Goal: Task Accomplishment & Management: Use online tool/utility

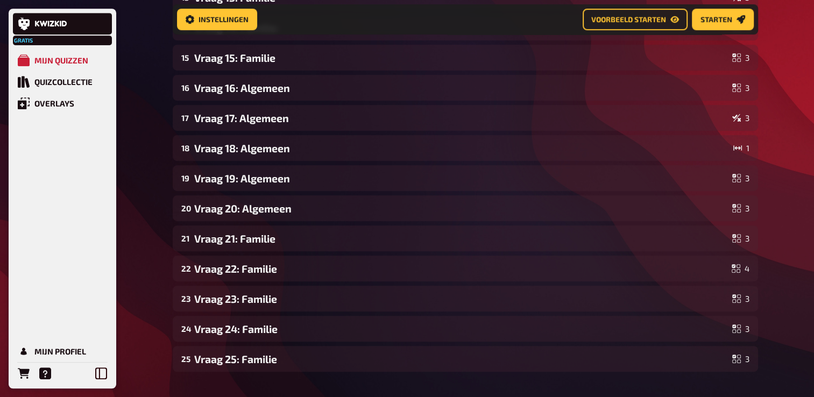
scroll to position [546, 0]
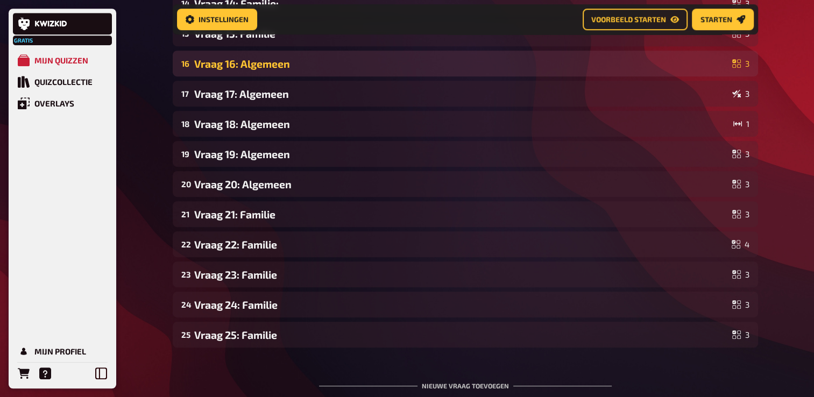
click at [280, 58] on div "Vraag 16: Algemeen" at bounding box center [461, 64] width 534 height 12
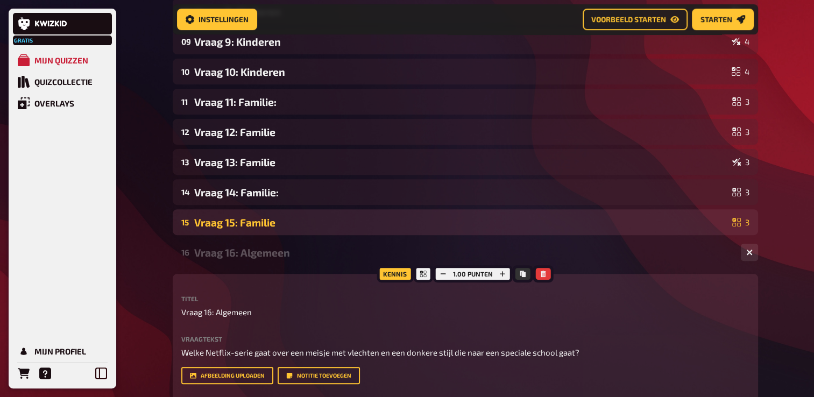
scroll to position [331, 0]
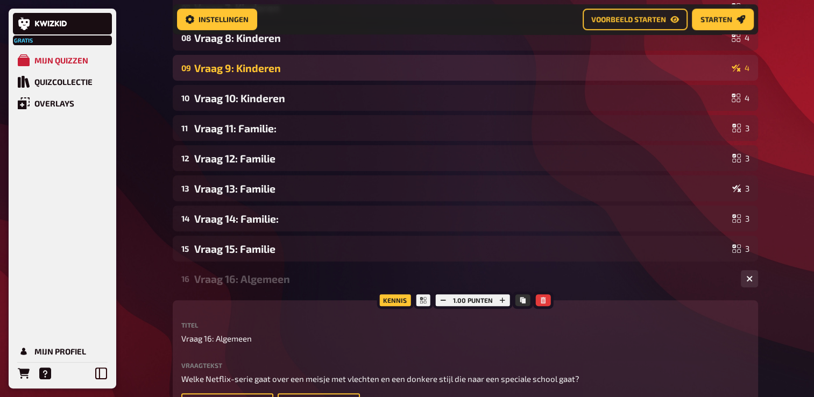
click at [270, 74] on div "09 Vraag 9: Kinderen 4" at bounding box center [465, 68] width 585 height 26
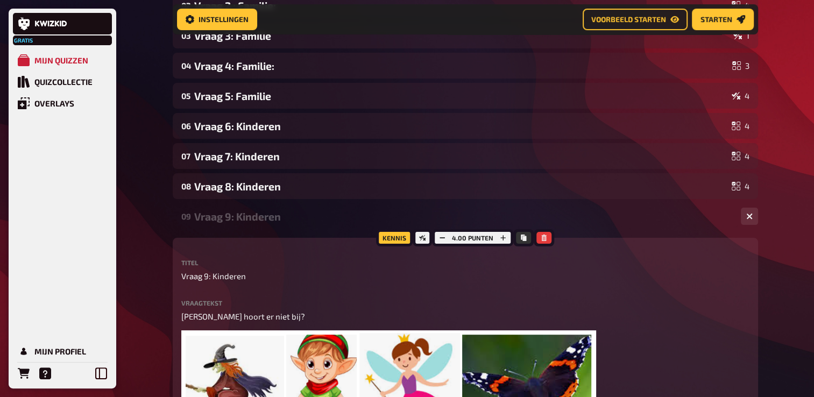
scroll to position [170, 0]
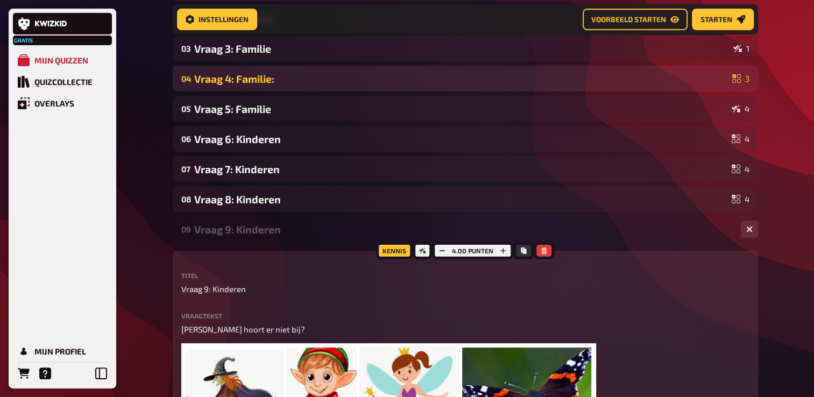
click at [265, 85] on div "04 Vraag 4: Familie: 3" at bounding box center [465, 79] width 585 height 26
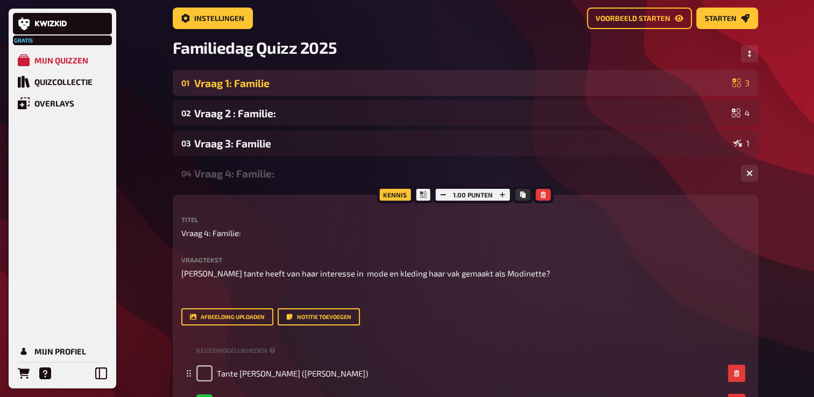
scroll to position [62, 0]
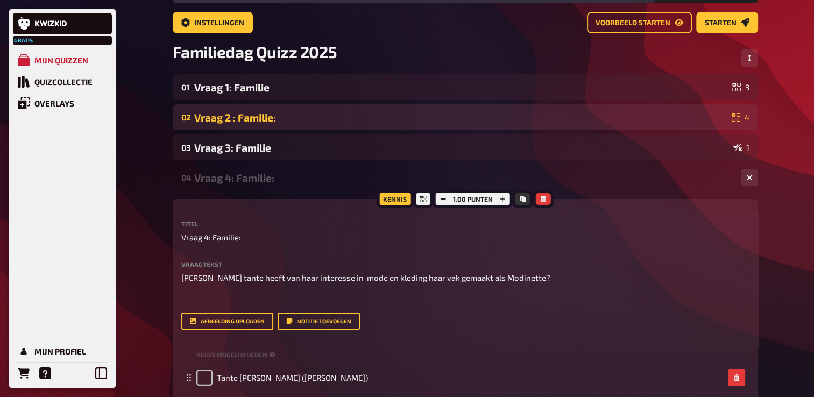
click at [260, 119] on div "Vraag 2 : Familie:" at bounding box center [460, 117] width 533 height 12
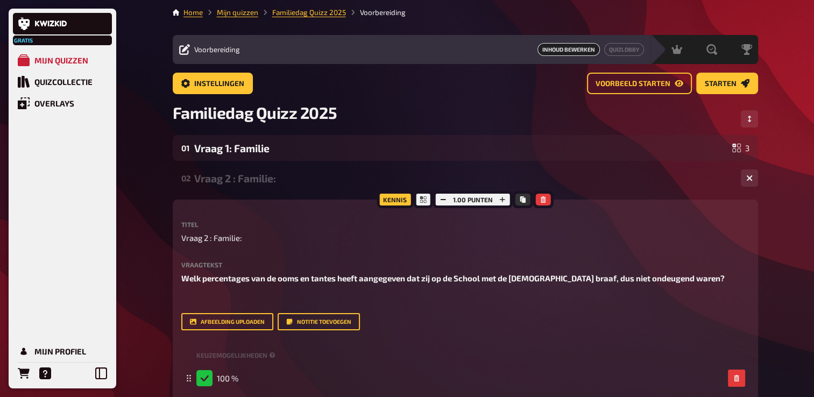
scroll to position [0, 0]
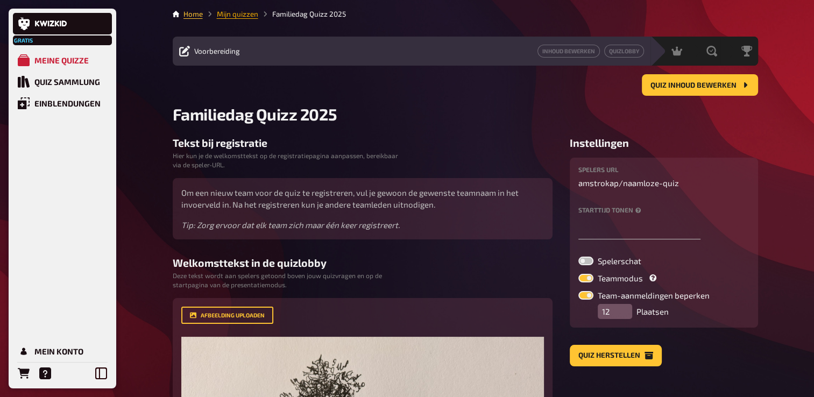
click at [247, 15] on link "Mijn quizzen" at bounding box center [237, 14] width 41 height 9
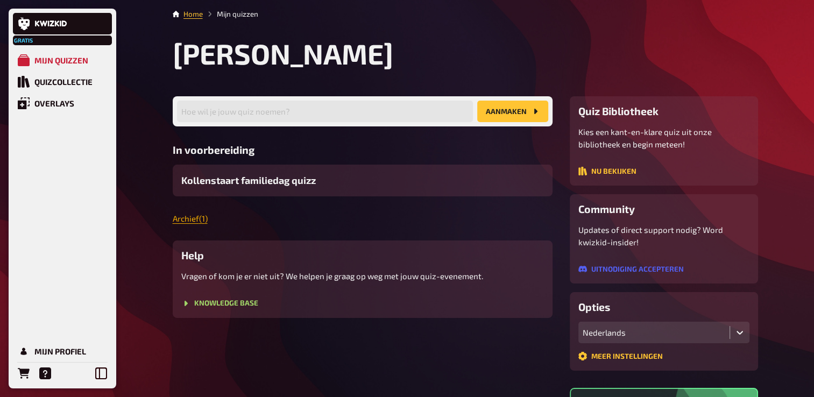
click at [196, 221] on link "Archief ( 1 )" at bounding box center [190, 219] width 35 height 10
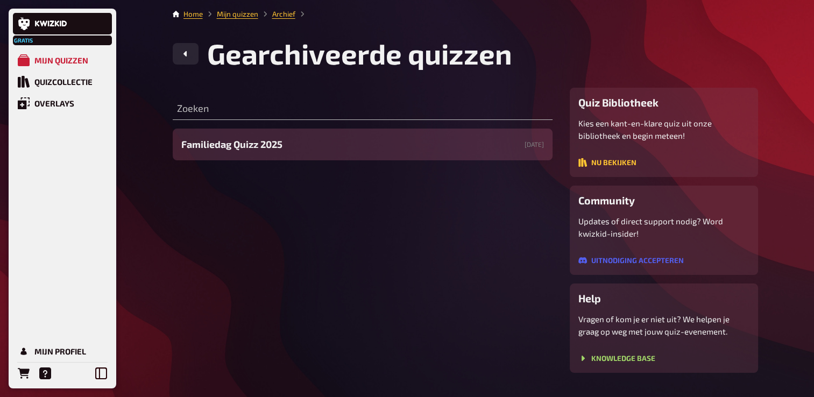
click at [255, 144] on span "Familiedag Quizz 2025" at bounding box center [231, 144] width 101 height 15
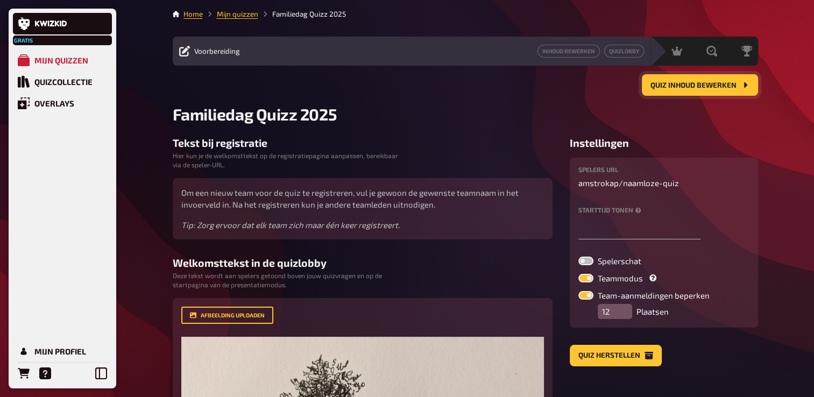
click at [671, 79] on button "Quiz inhoud bewerken" at bounding box center [700, 85] width 116 height 22
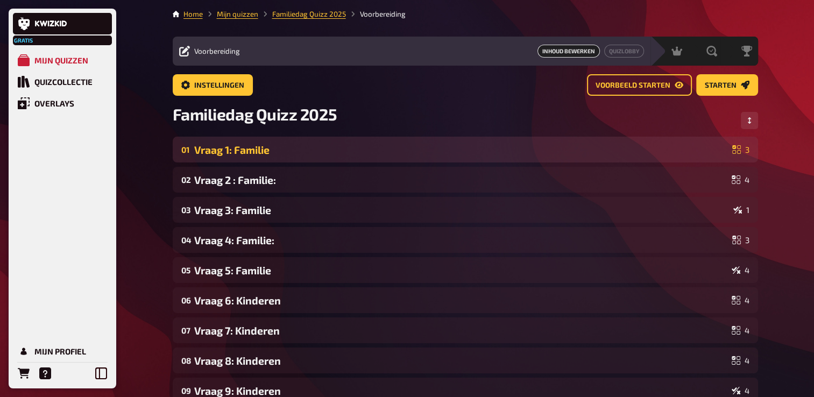
click at [297, 156] on div "01 Vraag 1: Familie 3" at bounding box center [465, 150] width 585 height 26
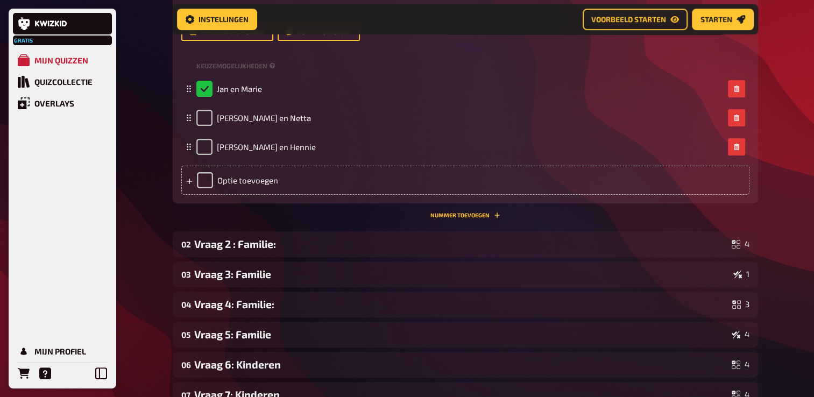
scroll to position [277, 0]
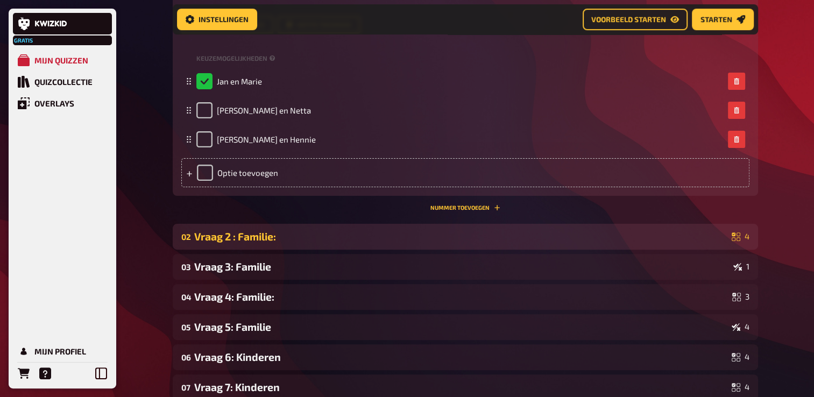
click at [261, 238] on div "Vraag 2 : Familie:" at bounding box center [460, 236] width 533 height 12
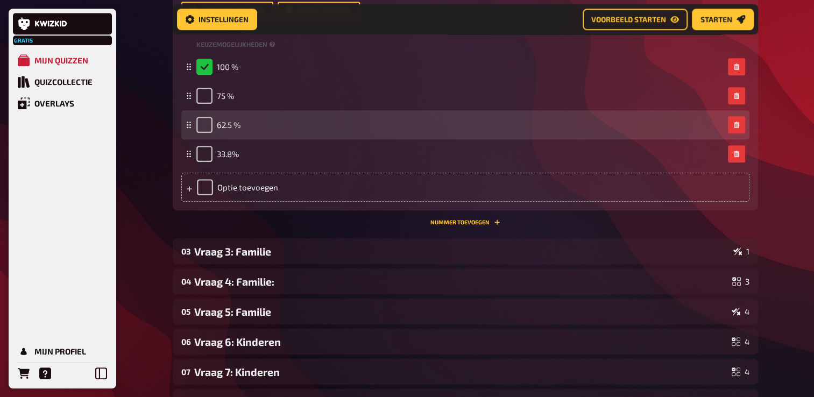
scroll to position [653, 0]
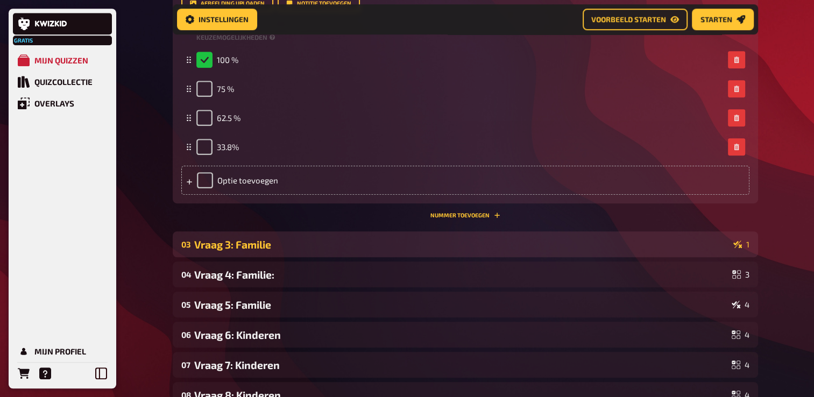
click at [267, 248] on div "Vraag 3: Familie" at bounding box center [461, 244] width 535 height 12
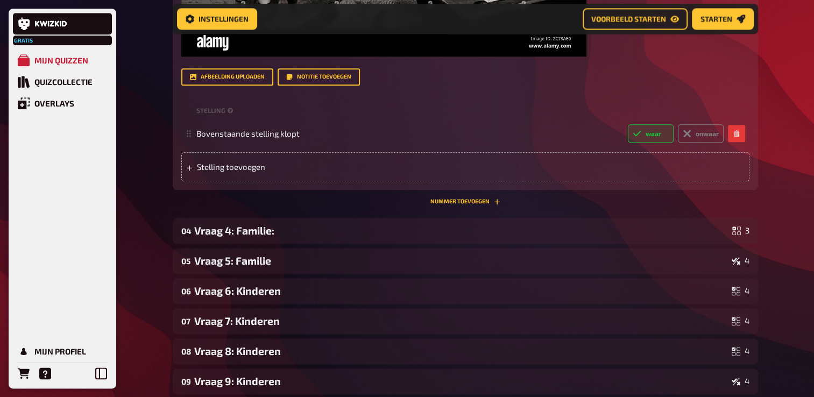
scroll to position [1299, 0]
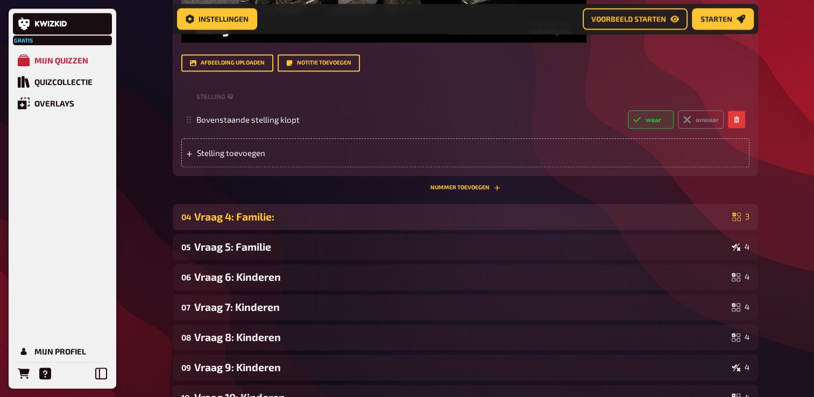
click at [265, 226] on div "04 Vraag 4: Familie: 3" at bounding box center [465, 217] width 585 height 26
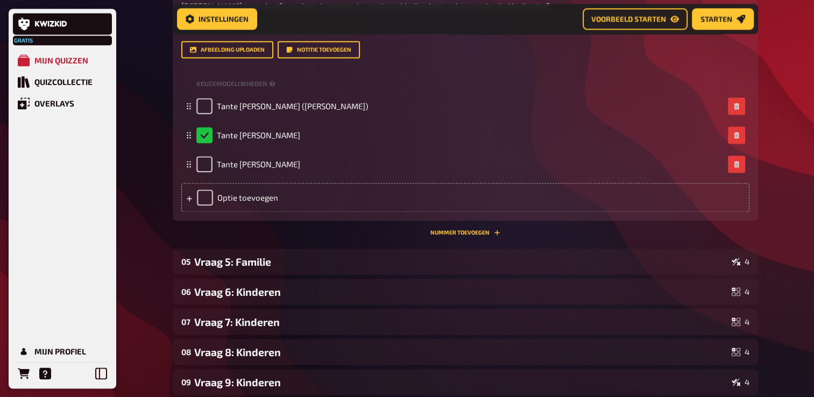
scroll to position [1622, 0]
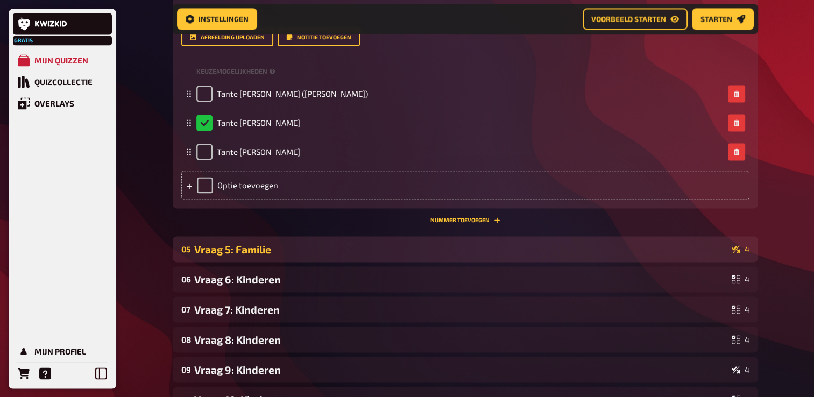
click at [267, 250] on div "Vraag 5: Familie" at bounding box center [460, 249] width 533 height 12
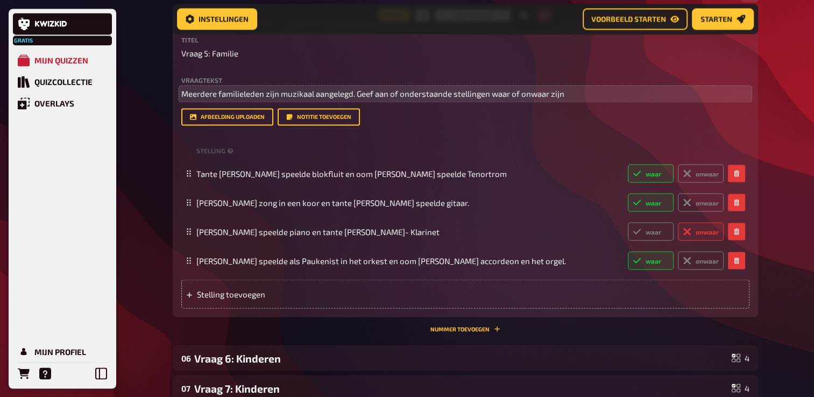
scroll to position [1890, 0]
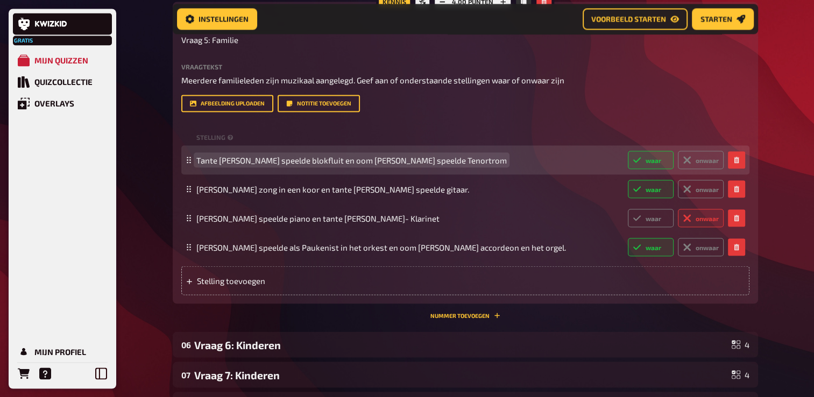
drag, startPoint x: 275, startPoint y: 187, endPoint x: 277, endPoint y: 195, distance: 8.2
click at [275, 165] on span "Tante [PERSON_NAME] speelde blokfluit en oom [PERSON_NAME] speelde Tenortrom" at bounding box center [351, 160] width 310 height 10
drag, startPoint x: 298, startPoint y: 184, endPoint x: 300, endPoint y: 190, distance: 6.7
click at [298, 165] on span "Tante [PERSON_NAME] speelde blokfluit en oom [PERSON_NAME] speelde Tenortrom" at bounding box center [351, 160] width 310 height 10
click at [422, 165] on span "Tante [PERSON_NAME] speelde blokfluit en oom [PERSON_NAME] speelde Tenortrom" at bounding box center [351, 160] width 310 height 10
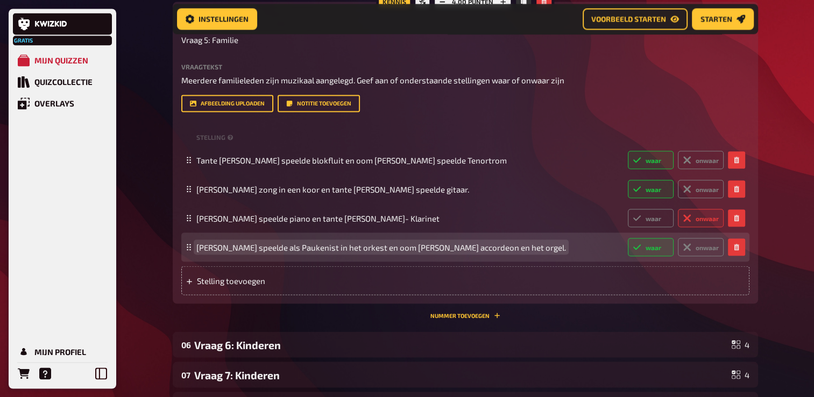
click at [295, 252] on span "[PERSON_NAME] speelde als Paukenist in het orkest en oom [PERSON_NAME] accordeo…" at bounding box center [380, 247] width 369 height 10
click at [297, 252] on span "[PERSON_NAME] speelde als Paukenist in het orkest en oom [PERSON_NAME] accordeo…" at bounding box center [380, 247] width 368 height 10
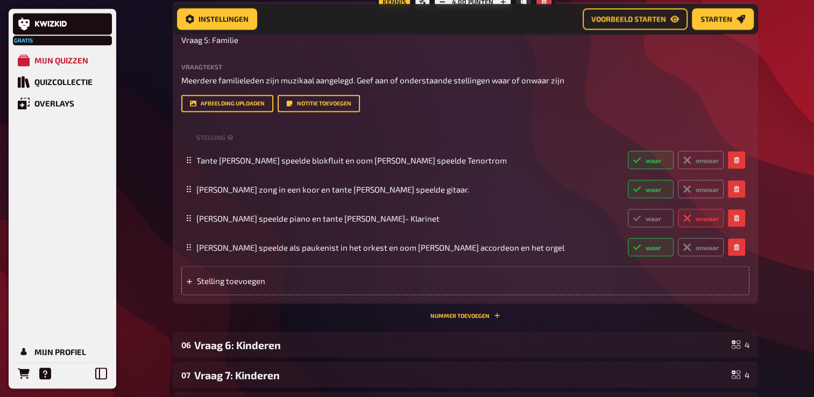
click at [549, 143] on div "Titel Vraag 5: Familie Vraagtekst Meerdere familieleden zijn muzikaal aangelegd…" at bounding box center [465, 159] width 568 height 272
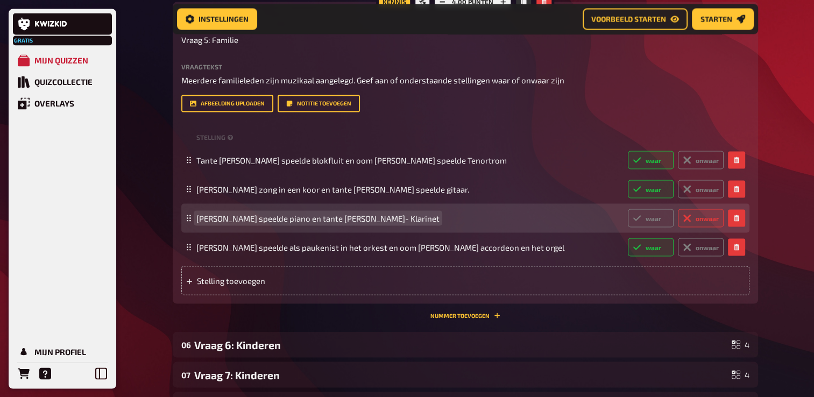
click at [361, 223] on span "[PERSON_NAME] speelde piano en tante [PERSON_NAME]- Klarinet" at bounding box center [317, 218] width 243 height 10
click at [364, 223] on span "[PERSON_NAME] speelde piano en tante [PERSON_NAME]- Klarinet" at bounding box center [317, 218] width 243 height 10
drag, startPoint x: 380, startPoint y: 243, endPoint x: 385, endPoint y: 252, distance: 10.6
click at [381, 223] on span "[PERSON_NAME] speelde piano en tante [PERSON_NAME]- Klarinet" at bounding box center [317, 218] width 243 height 10
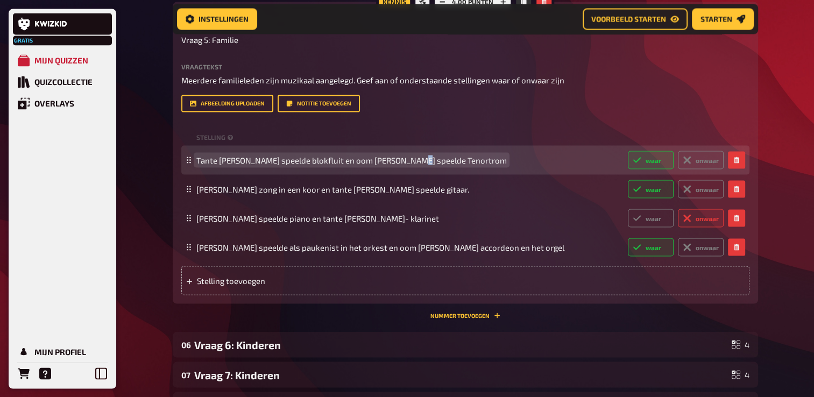
drag, startPoint x: 411, startPoint y: 184, endPoint x: 417, endPoint y: 194, distance: 10.9
click at [413, 165] on span "Tante [PERSON_NAME] speelde blokfluit en oom [PERSON_NAME] speelde Tenortrom" at bounding box center [351, 160] width 310 height 10
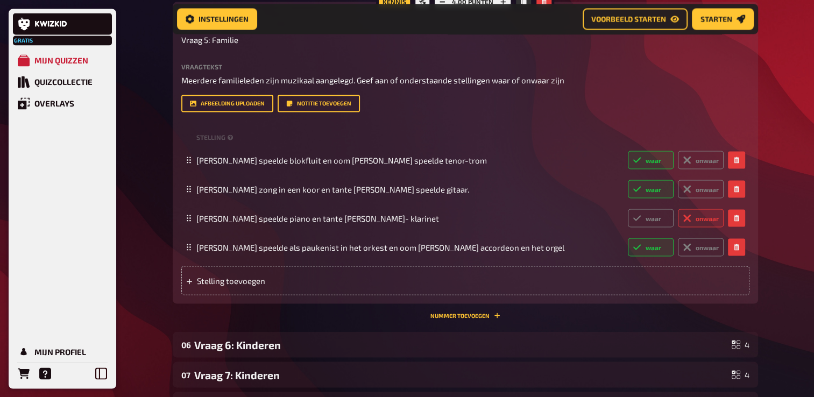
click at [537, 112] on div "Afbeelding uploaden Notitie toevoegen" at bounding box center [465, 103] width 568 height 17
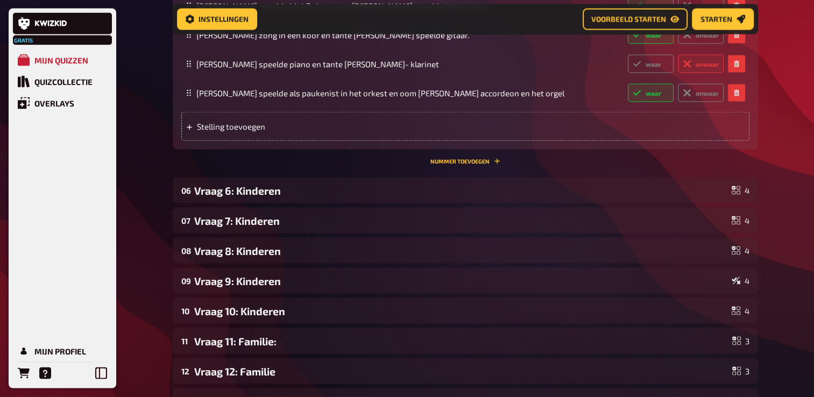
scroll to position [2052, 0]
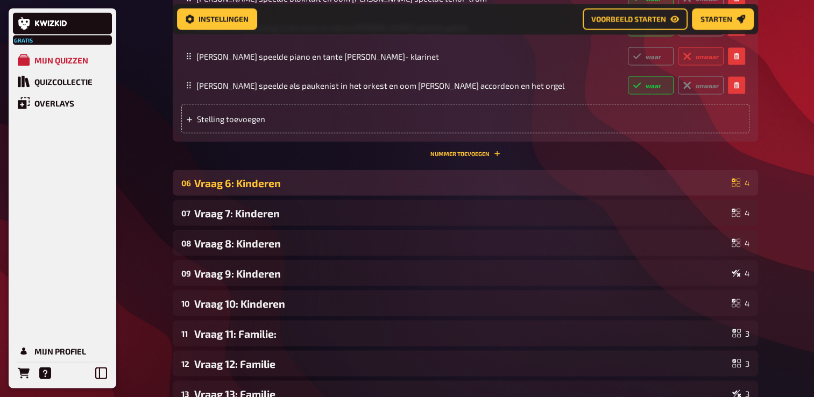
click at [241, 189] on div "Vraag 6: Kinderen" at bounding box center [460, 183] width 533 height 12
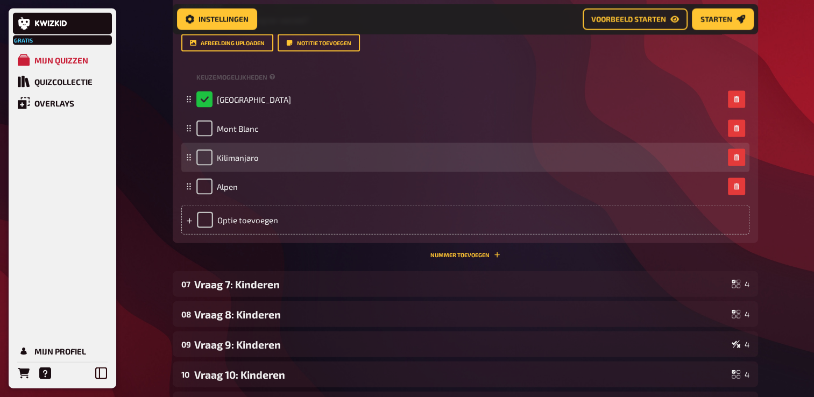
scroll to position [2374, 0]
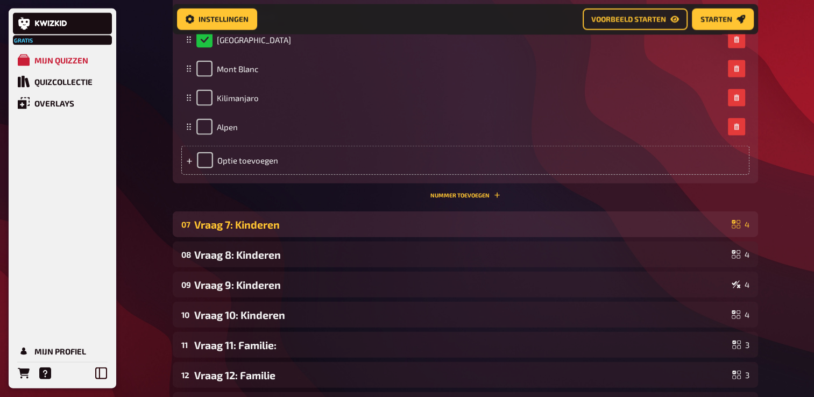
click at [254, 231] on div "Vraag 7: Kinderen" at bounding box center [460, 224] width 533 height 12
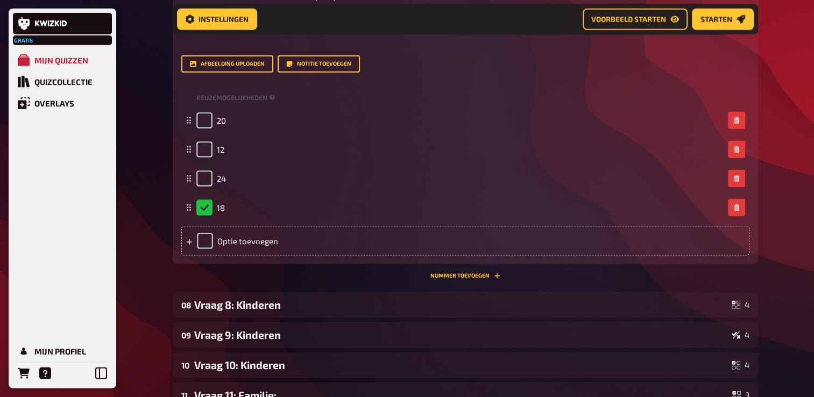
scroll to position [2805, 0]
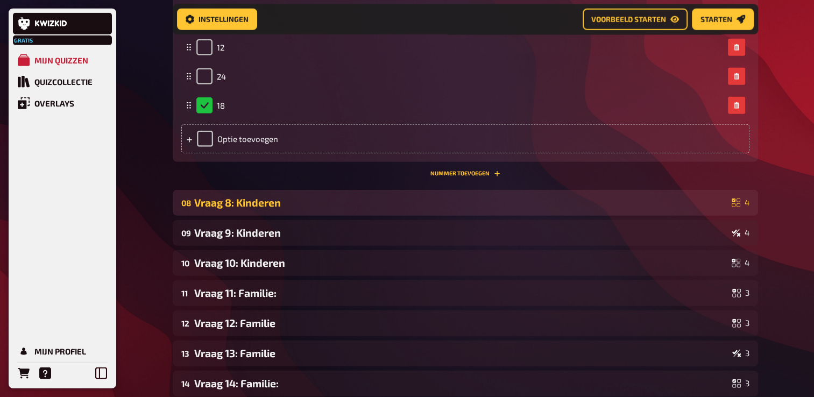
click at [255, 209] on div "Vraag 8: Kinderen" at bounding box center [460, 202] width 533 height 12
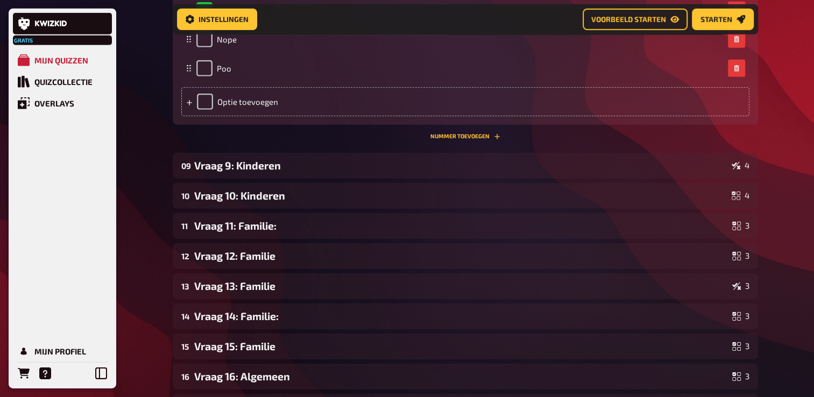
scroll to position [3343, 0]
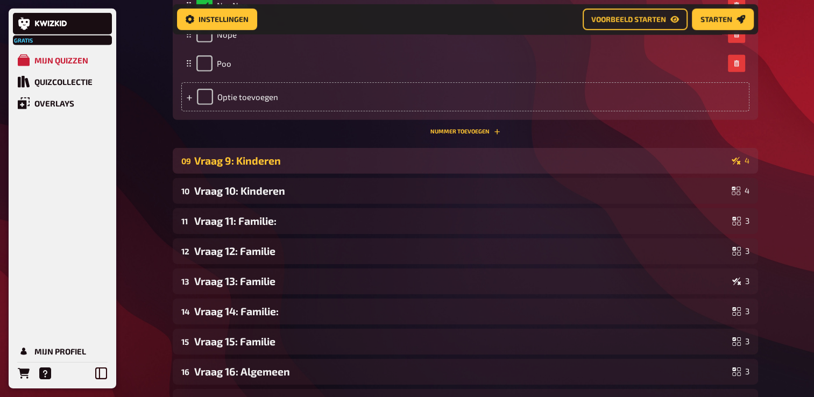
click at [254, 174] on div "09 Vraag 9: Kinderen 4" at bounding box center [465, 161] width 585 height 26
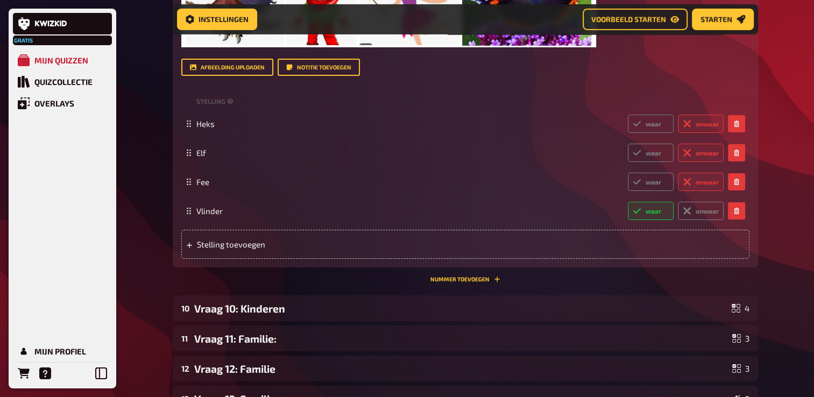
scroll to position [3773, 0]
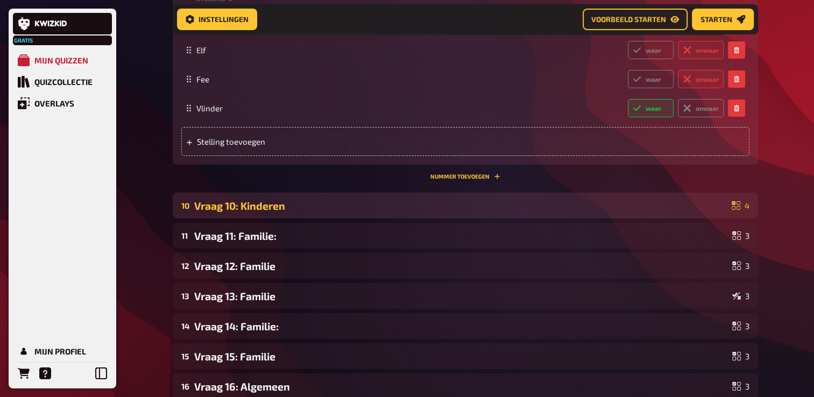
click at [262, 212] on div "Vraag 10: Kinderen" at bounding box center [460, 206] width 533 height 12
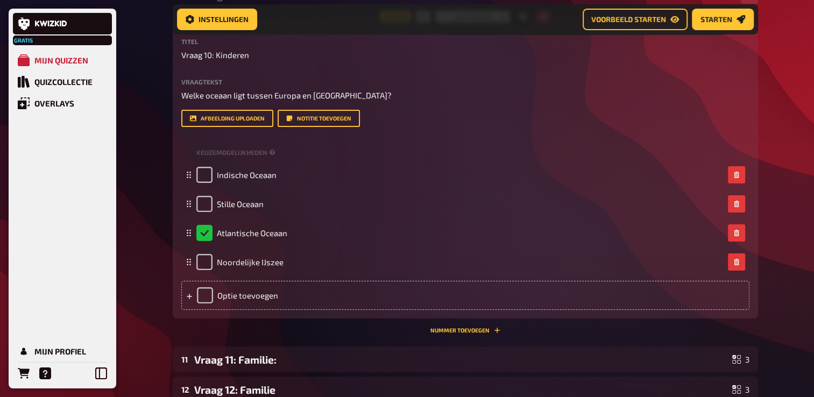
scroll to position [4149, 0]
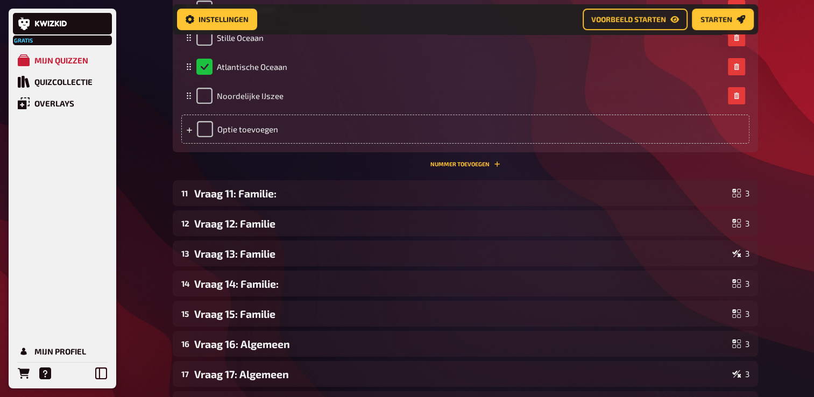
click at [261, 200] on div "Vraag 11: Familie:" at bounding box center [461, 193] width 534 height 12
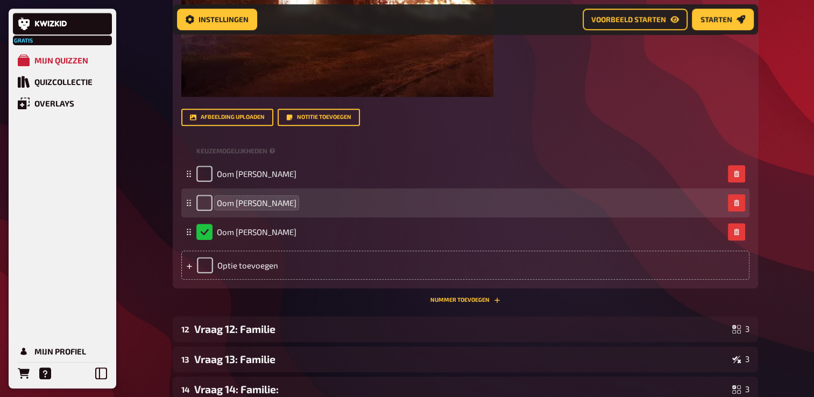
scroll to position [4741, 0]
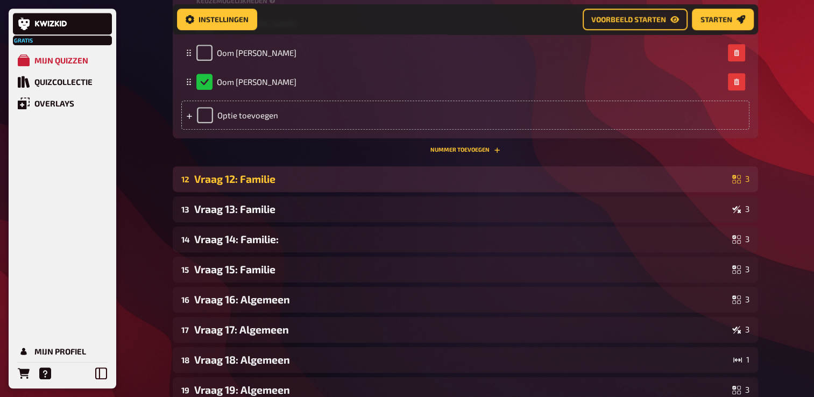
click at [260, 192] on div "12 Vraag 12: Familie 3" at bounding box center [465, 179] width 585 height 26
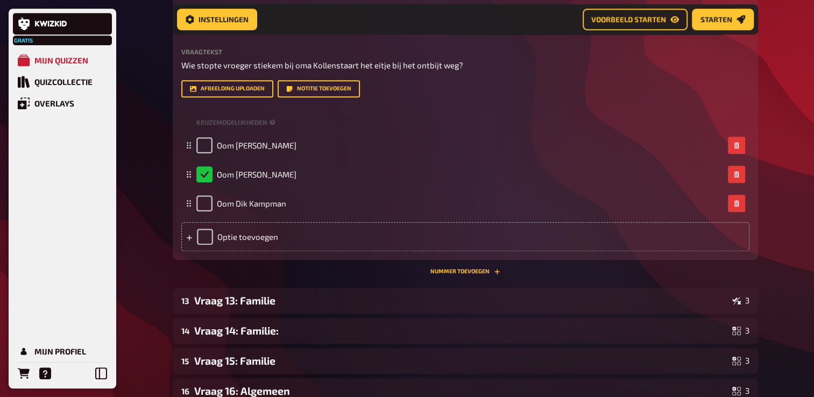
scroll to position [4956, 0]
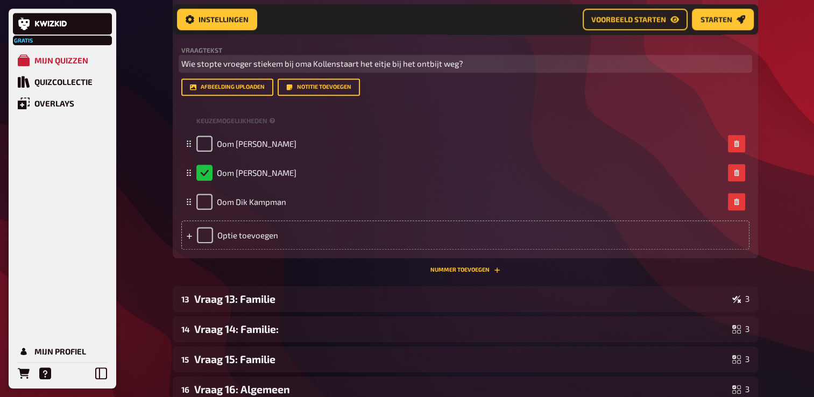
click at [195, 68] on span "Wie stopte vroeger stiekem bij oma Kollenstaart het eitje bij het ontbijt weg?" at bounding box center [322, 64] width 282 height 10
click at [471, 70] on p "Wie stopte vroeger stiekem bij oma Kollenstaart het eitje bij het ontbijt weg?" at bounding box center [465, 64] width 568 height 12
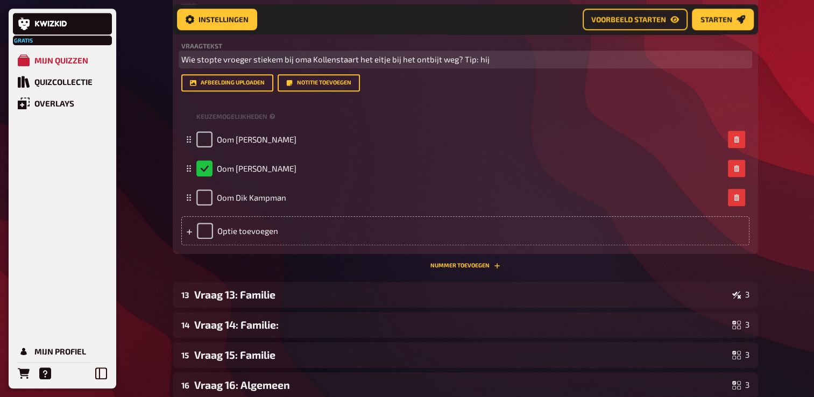
click at [472, 66] on p "Wie stopte vroeger stiekem bij oma Kollenstaart het eitje bij het ontbijt weg? …" at bounding box center [465, 59] width 568 height 12
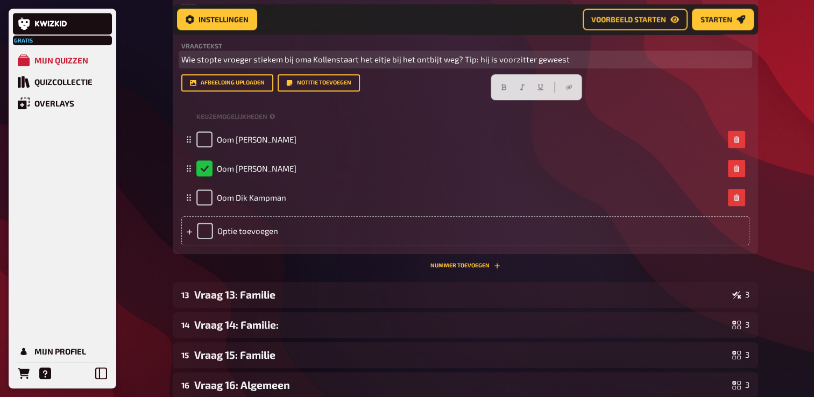
drag, startPoint x: 541, startPoint y: 106, endPoint x: 506, endPoint y: 105, distance: 35.0
click at [506, 64] on span "Wie stopte vroeger stiekem bij oma Kollenstaart het eitje bij het ontbijt weg? …" at bounding box center [375, 59] width 388 height 10
click at [488, 64] on span "Wie stopte vroeger stiekem bij oma Kollenstaart het eitje bij het ontbijt weg? …" at bounding box center [375, 59] width 388 height 10
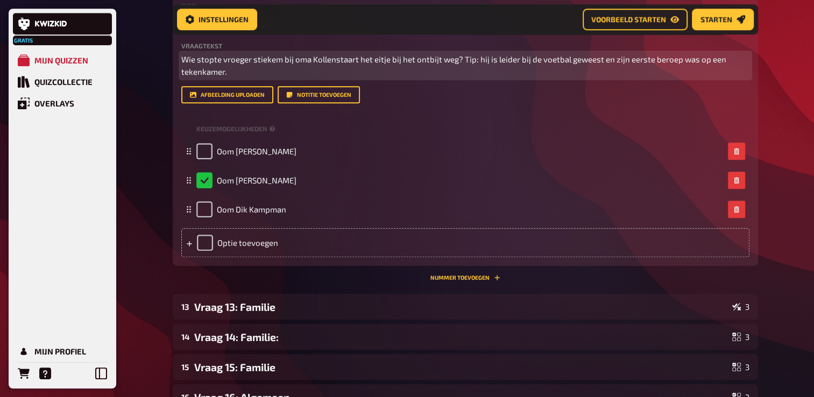
drag, startPoint x: 676, startPoint y: 111, endPoint x: 679, endPoint y: 119, distance: 8.7
click at [678, 77] on p "Wie stopte vroeger stiekem bij oma Kollenstaart het eitje bij het ontbijt weg? …" at bounding box center [465, 65] width 568 height 24
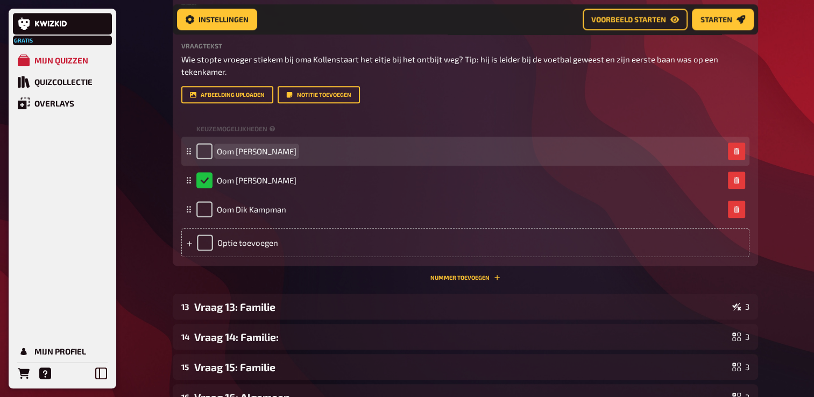
click at [260, 156] on span "Oom [PERSON_NAME]" at bounding box center [257, 151] width 80 height 10
click at [258, 156] on span "Oom [PERSON_NAME]" at bounding box center [257, 151] width 80 height 10
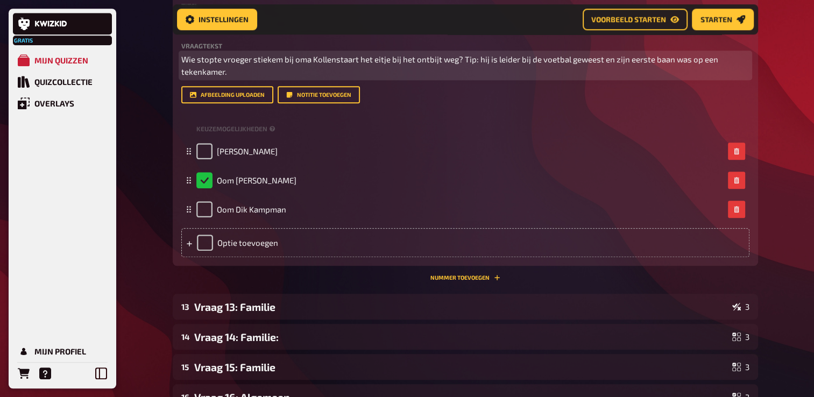
drag, startPoint x: 480, startPoint y: 106, endPoint x: 486, endPoint y: 117, distance: 12.0
click at [480, 76] on span "Wie stopte vroeger stiekem bij oma Kollenstaart het eitje bij het ontbijt weg? …" at bounding box center [450, 65] width 538 height 22
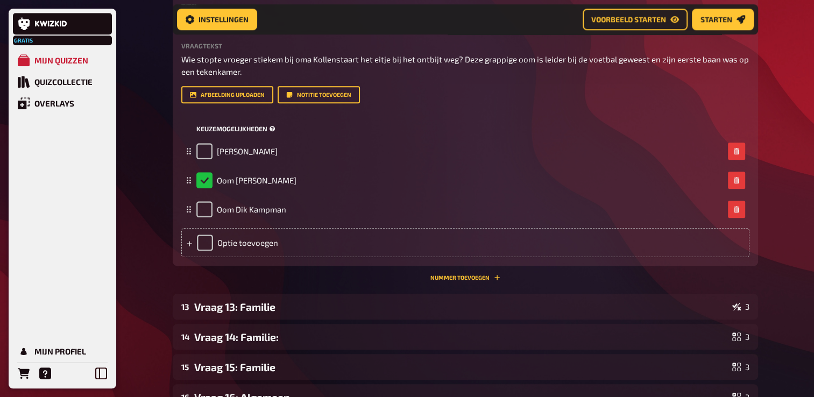
click at [497, 137] on div "Keuzemogelijkheden" at bounding box center [465, 128] width 568 height 16
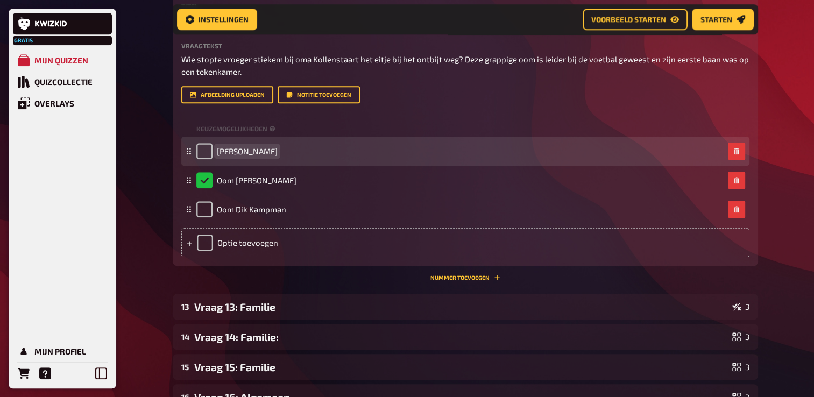
click at [260, 156] on span "[PERSON_NAME]" at bounding box center [247, 151] width 61 height 10
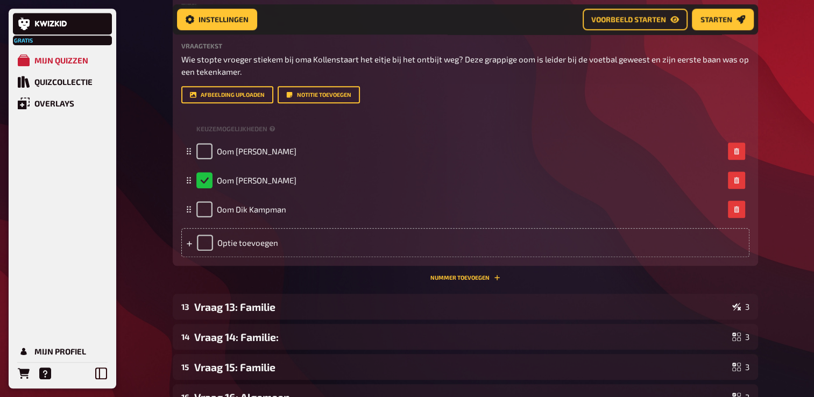
click at [463, 103] on div "Afbeelding uploaden Notitie toevoegen" at bounding box center [465, 94] width 568 height 17
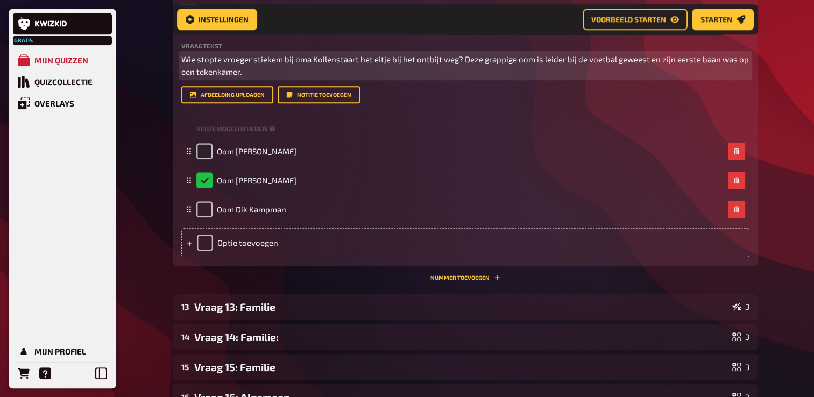
click at [253, 77] on p "Wie stopte vroeger stiekem bij oma Kollenstaart het eitje bij het ontbijt weg? …" at bounding box center [465, 65] width 568 height 24
click at [192, 76] on span "Wie stopte vroeger stiekem bij oma Kollenstaart het eitje bij het ontbijt weg? …" at bounding box center [465, 65] width 569 height 22
click at [196, 76] on span "Wie stopte vroeger stiekem bij oma Kollenstaart het eitje bij het ontbijt weg? …" at bounding box center [465, 65] width 569 height 22
click at [252, 77] on p "Wie stopte vroeger stiekem bij oma Kollenstaart het eitje bij het ontbijt weg? …" at bounding box center [465, 65] width 568 height 24
drag, startPoint x: 539, startPoint y: 107, endPoint x: 552, endPoint y: 117, distance: 16.6
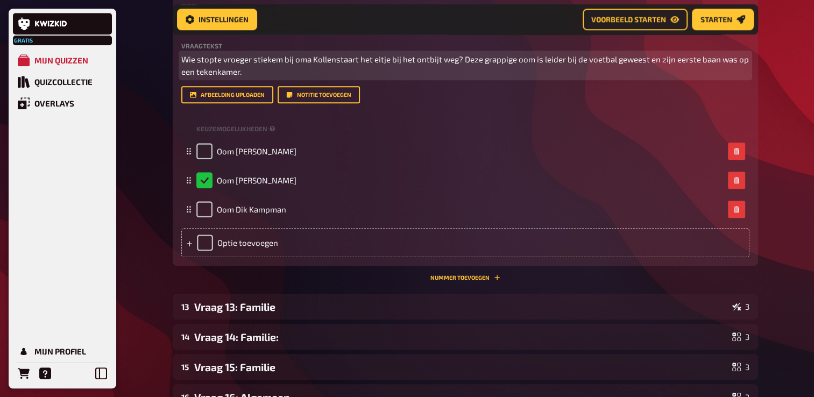
click at [540, 76] on span "Wie stopte vroeger stiekem bij oma Kollenstaart het eitje bij het ontbijt weg? …" at bounding box center [465, 65] width 569 height 22
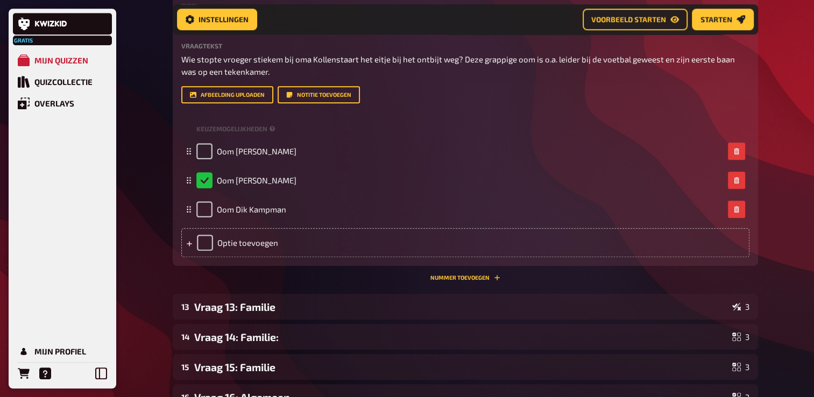
click at [511, 165] on div "Titel Vraag 12: Familie Vraagtekst Wie stopte vroeger stiekem bij oma Kollensta…" at bounding box center [465, 130] width 568 height 255
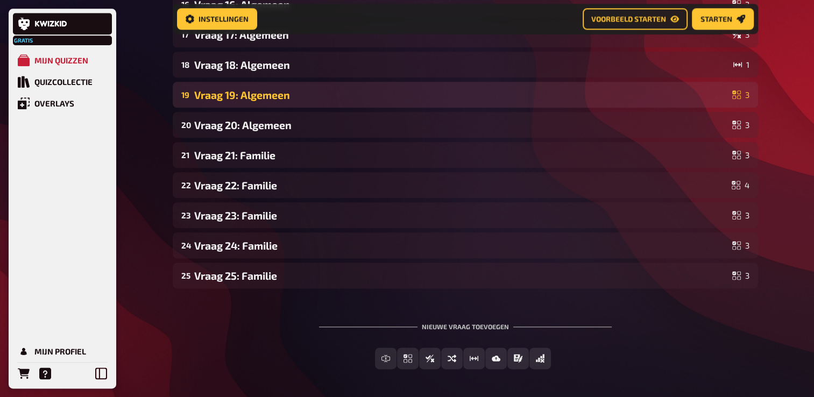
scroll to position [5455, 0]
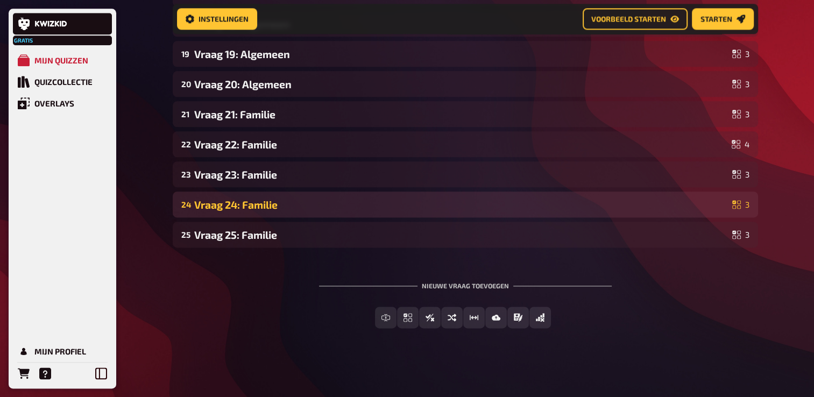
click at [318, 211] on div "24 Vraag 24: Familie 3" at bounding box center [465, 204] width 585 height 26
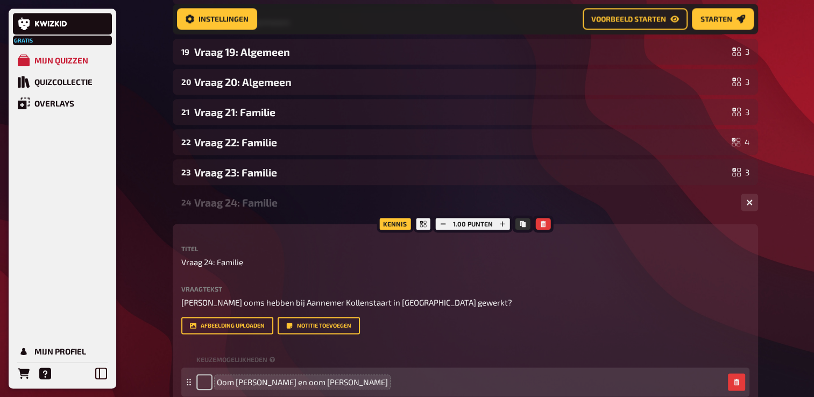
scroll to position [5395, 0]
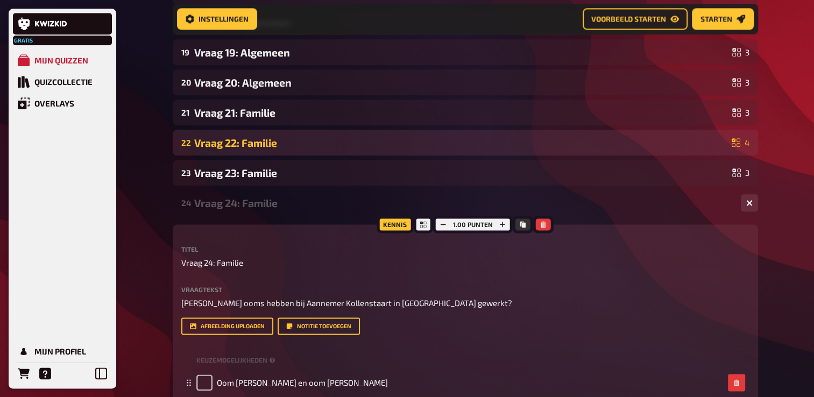
click at [249, 149] on div "Vraag 22: Familie" at bounding box center [460, 143] width 533 height 12
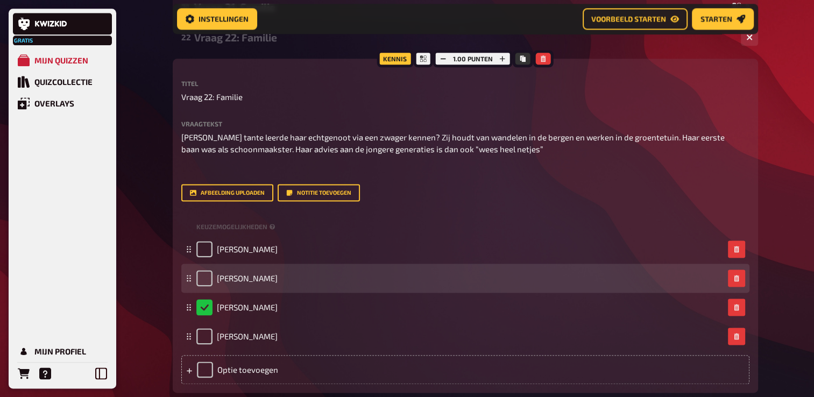
scroll to position [5493, 0]
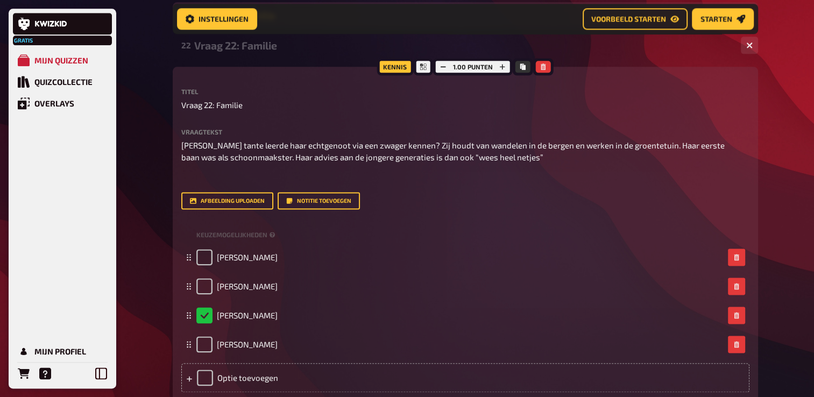
click at [241, 22] on div "Vraag 21: Familie" at bounding box center [461, 15] width 534 height 12
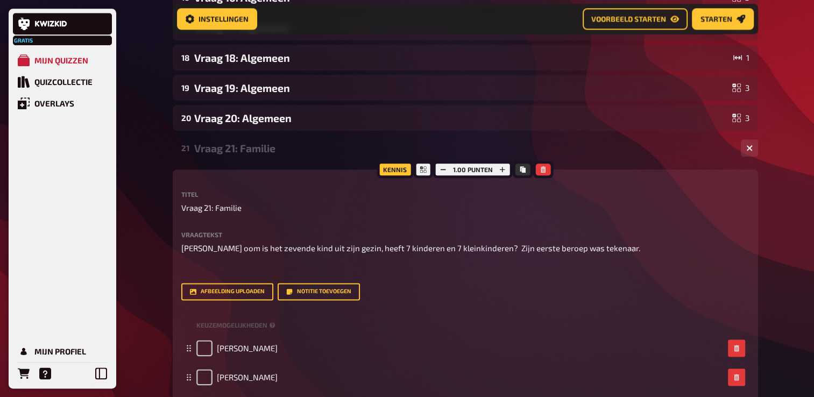
scroll to position [5331, 0]
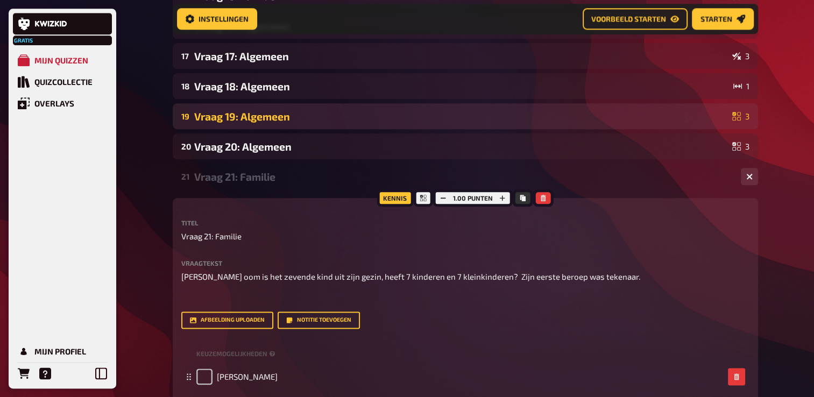
click at [254, 123] on div "Vraag 19: Algemeen" at bounding box center [461, 116] width 534 height 12
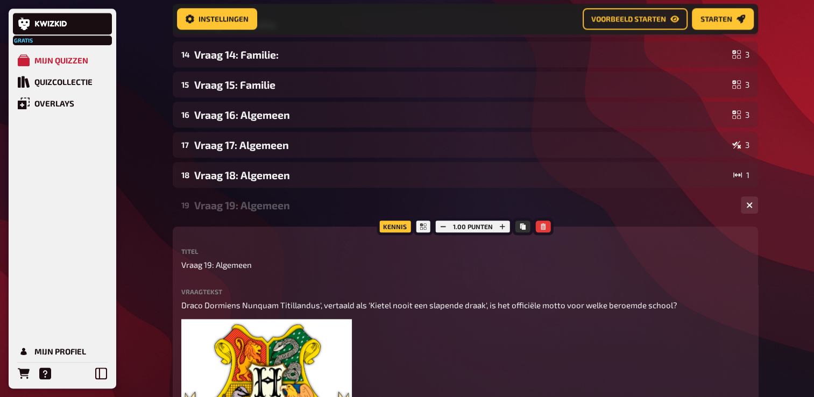
scroll to position [5224, 0]
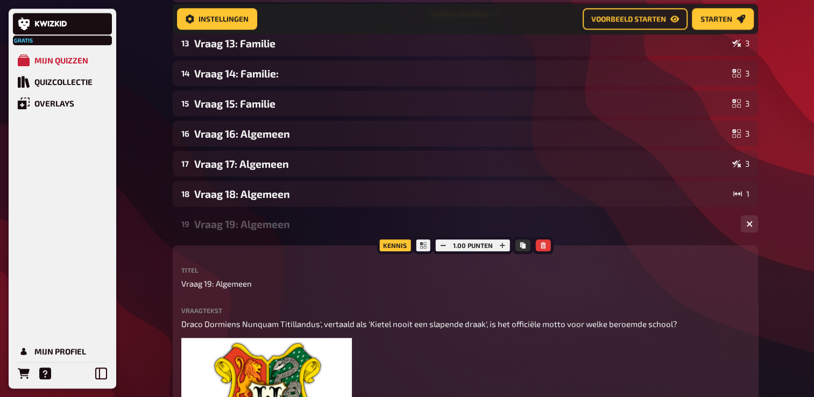
click at [249, 110] on div "Vraag 15: Familie" at bounding box center [461, 103] width 534 height 12
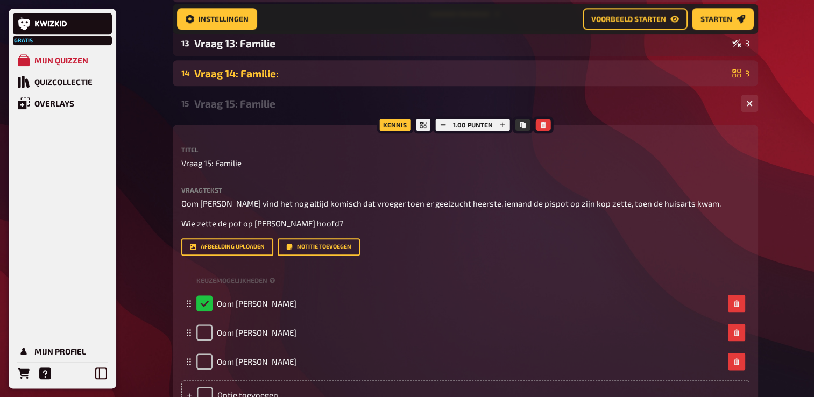
click at [250, 86] on div "14 Vraag 14: Familie: 3" at bounding box center [465, 73] width 585 height 26
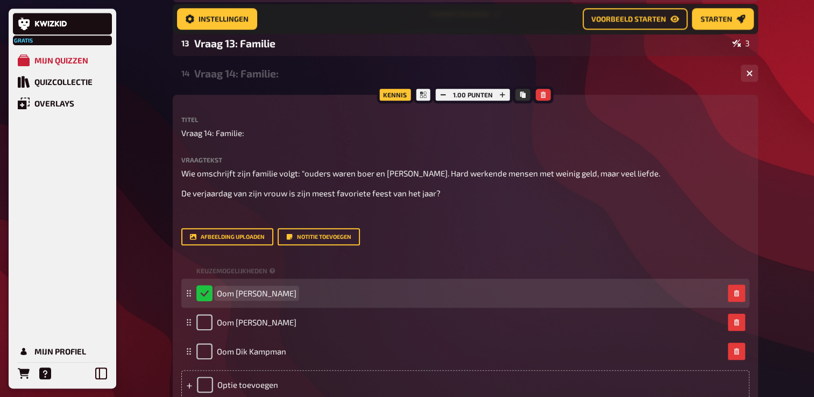
click at [249, 298] on span "Oom [PERSON_NAME]" at bounding box center [257, 293] width 80 height 10
click at [250, 298] on span "Oom [PERSON_NAME]" at bounding box center [257, 293] width 80 height 10
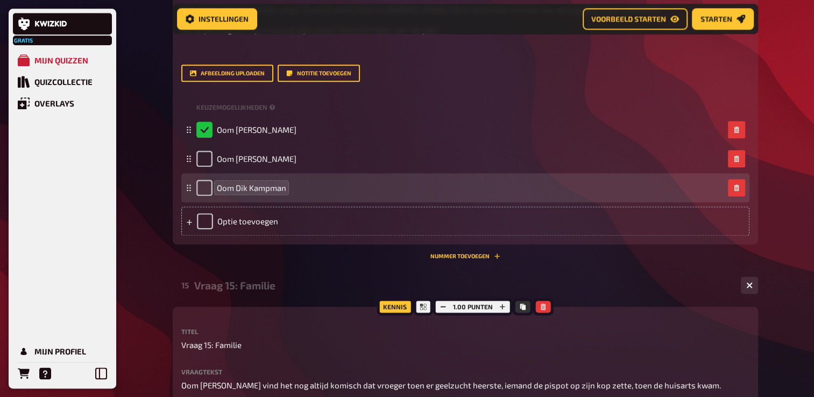
scroll to position [5385, 0]
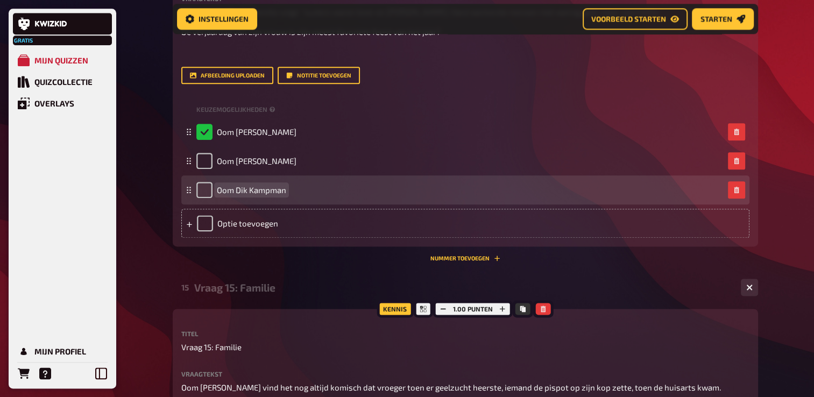
click at [285, 195] on span "Oom Dik Kampman" at bounding box center [251, 190] width 69 height 10
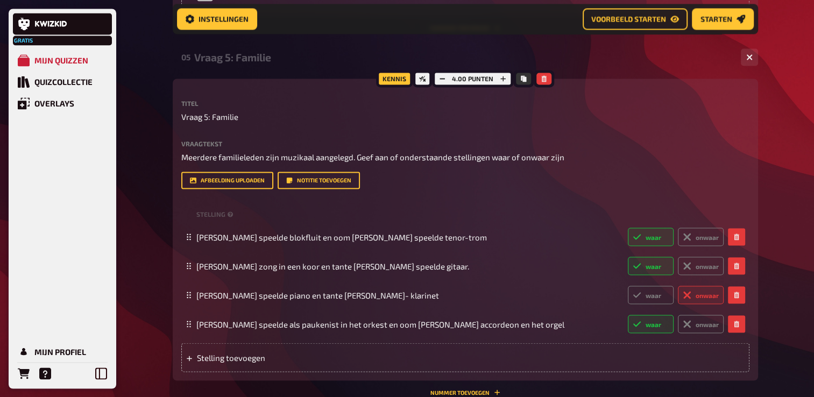
scroll to position [1620, 0]
